Goal: Task Accomplishment & Management: Manage account settings

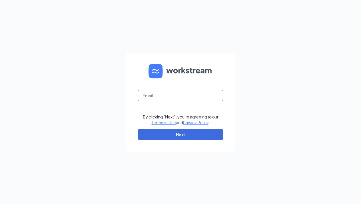
click at [220, 96] on input "text" at bounding box center [181, 95] width 86 height 11
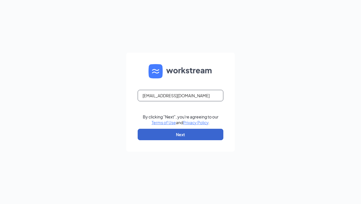
type input "kimberlyevans@georgiafoodsllc.com"
click at [200, 136] on button "Next" at bounding box center [181, 133] width 86 height 11
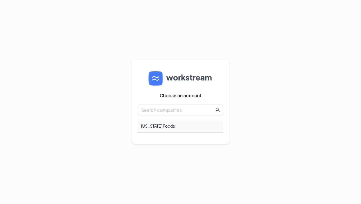
click at [158, 127] on div "Georgia Foods" at bounding box center [181, 125] width 86 height 13
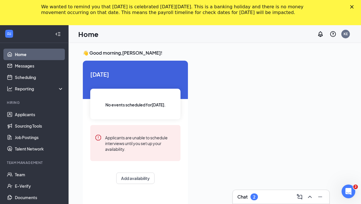
click at [350, 6] on icon "Close" at bounding box center [351, 6] width 3 height 3
